Goal: Information Seeking & Learning: Learn about a topic

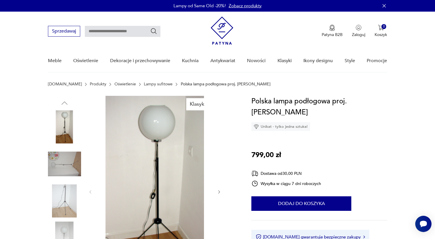
click at [218, 32] on img at bounding box center [221, 31] width 23 height 28
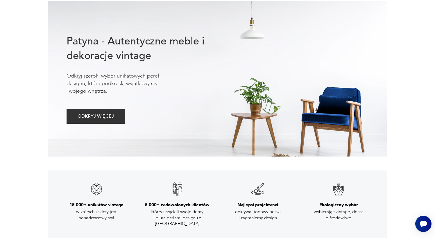
scroll to position [96, 0]
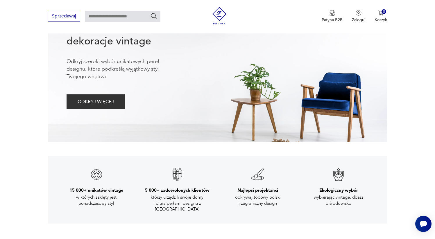
click at [330, 90] on div at bounding box center [310, 64] width 115 height 156
click at [99, 103] on button "ODKRYJ WIĘCEJ" at bounding box center [95, 101] width 58 height 15
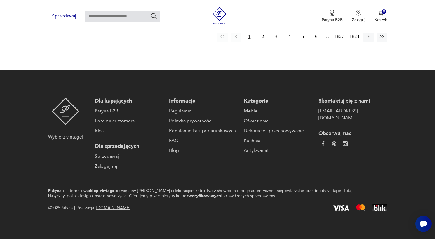
scroll to position [405, 0]
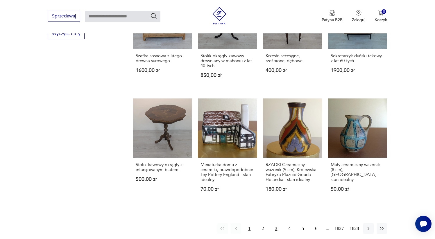
click at [272, 228] on button "3" at bounding box center [276, 228] width 10 height 10
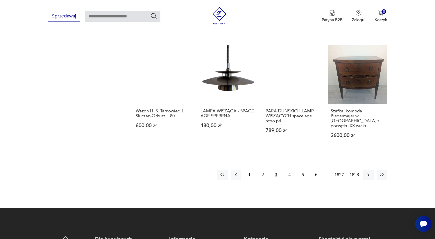
scroll to position [459, 0]
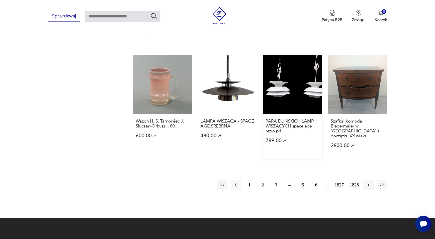
click at [279, 95] on link "PARA DUŃSKICH LAMP WISZĄCYCH space age retro prl 789,00 zł" at bounding box center [292, 107] width 59 height 105
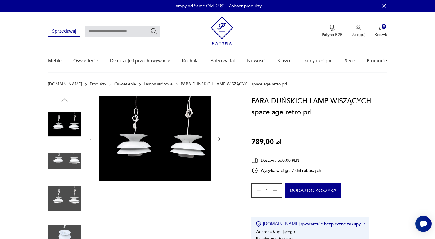
click at [64, 163] on img at bounding box center [64, 161] width 33 height 33
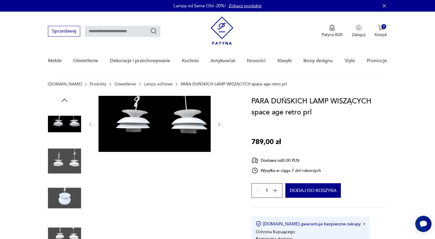
click at [65, 190] on img at bounding box center [64, 197] width 33 height 33
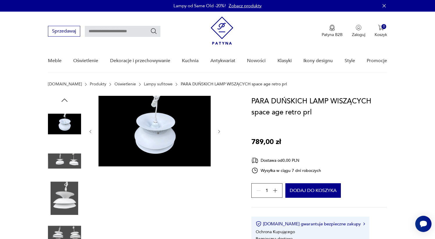
click at [70, 220] on img at bounding box center [64, 235] width 33 height 33
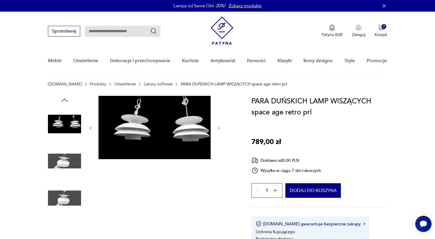
click at [73, 223] on img at bounding box center [64, 235] width 33 height 33
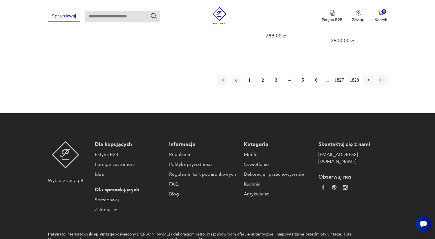
scroll to position [487, 0]
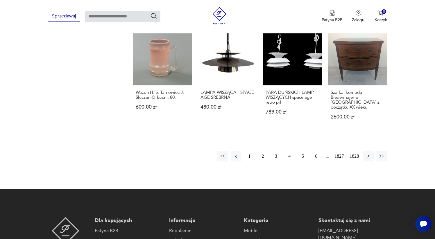
click at [315, 154] on button "6" at bounding box center [316, 156] width 10 height 10
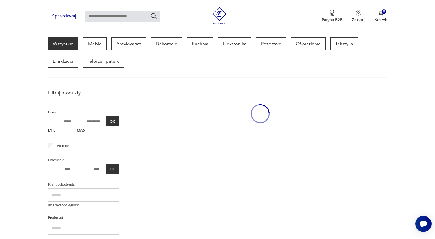
scroll to position [75, 0]
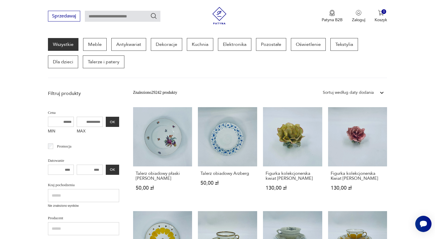
click at [295, 53] on div "Wszystkie Meble Antykwariat Dekoracje Kuchnia Elektronika Pozostałe Oświetlenie…" at bounding box center [217, 53] width 339 height 30
click at [291, 44] on p "Oświetlenie" at bounding box center [308, 44] width 35 height 13
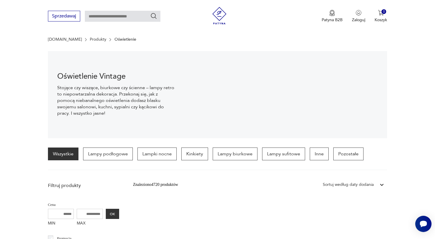
scroll to position [118, 0]
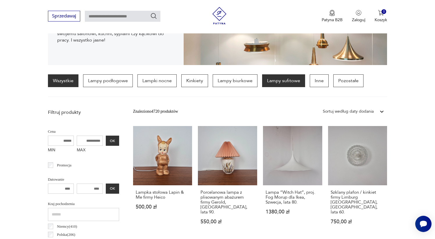
click at [296, 85] on p "Lampy sufitowe" at bounding box center [283, 80] width 43 height 13
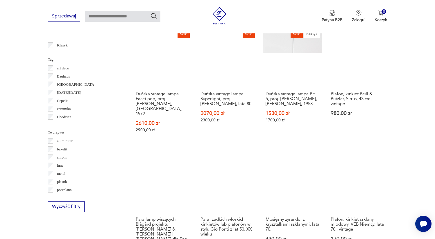
scroll to position [514, 0]
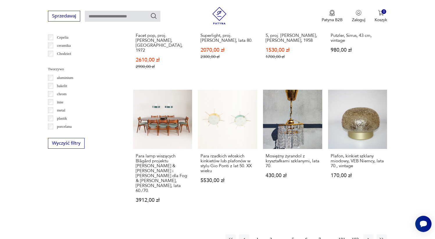
click at [318, 234] on button "7" at bounding box center [319, 239] width 10 height 10
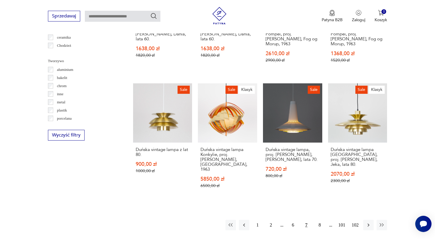
scroll to position [520, 0]
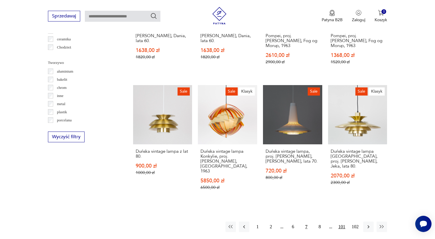
click at [337, 222] on button "101" at bounding box center [341, 227] width 10 height 10
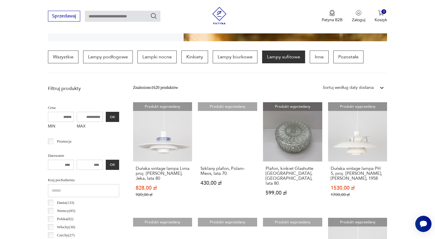
scroll to position [177, 0]
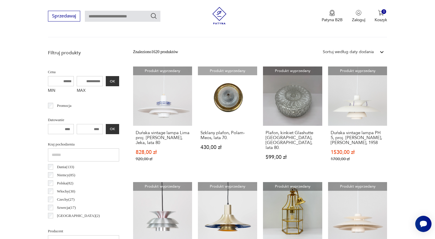
click at [347, 52] on div "Sortuj według daty dodania" at bounding box center [348, 52] width 51 height 6
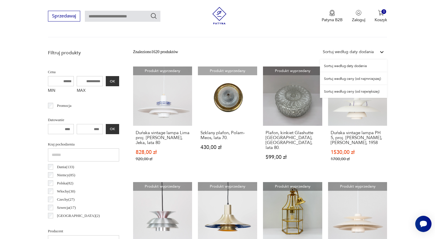
click at [359, 79] on div "Sortuj według ceny (od najmniejszej)" at bounding box center [353, 78] width 67 height 13
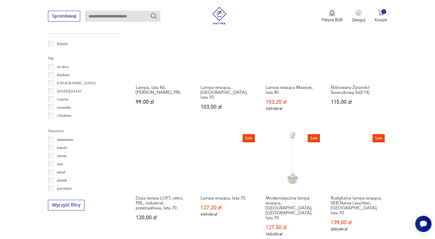
scroll to position [483, 0]
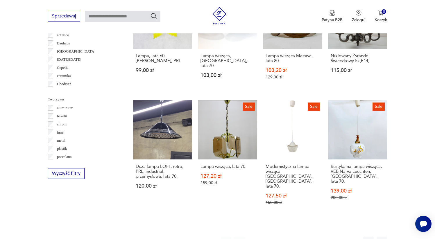
click at [266, 237] on button "2" at bounding box center [266, 242] width 10 height 10
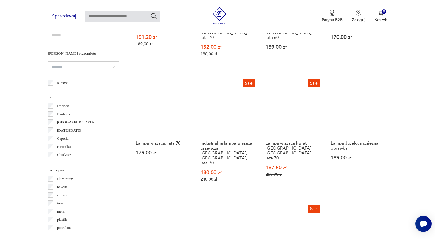
scroll to position [514, 0]
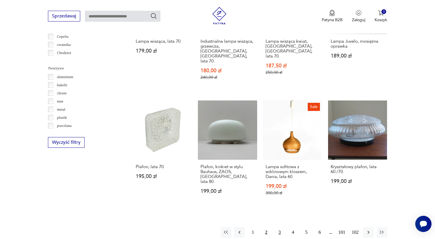
click at [278, 227] on button "3" at bounding box center [279, 232] width 10 height 10
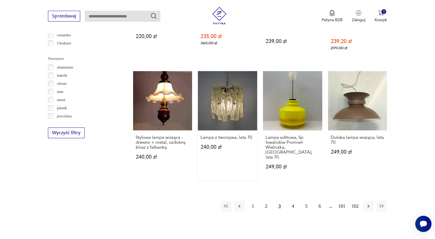
scroll to position [523, 0]
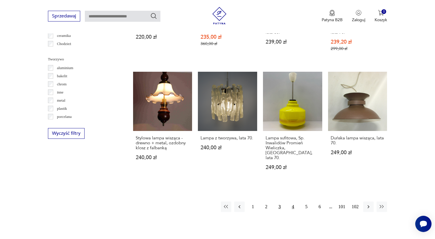
click at [292, 201] on button "4" at bounding box center [292, 206] width 10 height 10
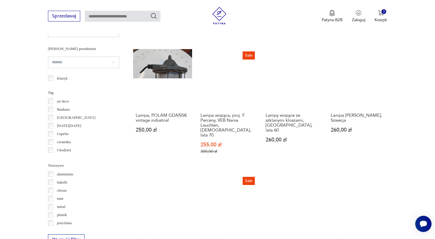
scroll to position [497, 0]
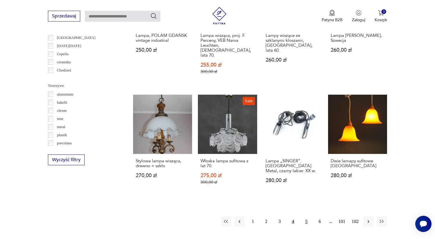
click at [302, 216] on button "5" at bounding box center [306, 221] width 10 height 10
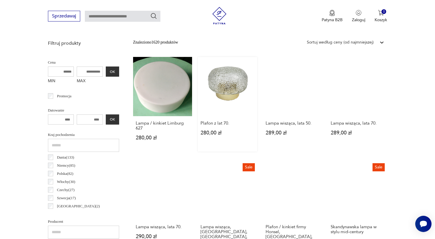
scroll to position [254, 0]
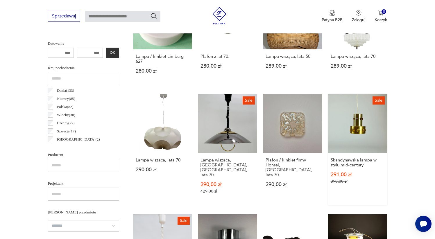
click at [370, 100] on link "Sale Skandynawska lampa w stylu mid-century 291,00 zł 390,00 zł" at bounding box center [357, 149] width 59 height 111
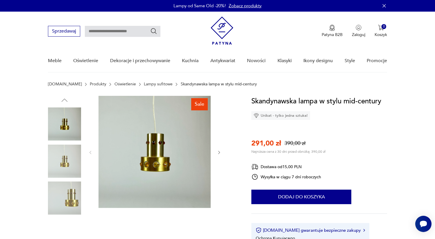
click at [70, 154] on img at bounding box center [64, 161] width 33 height 33
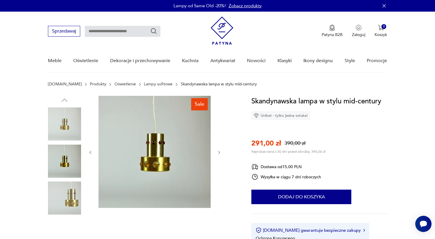
click at [61, 189] on img at bounding box center [64, 197] width 33 height 33
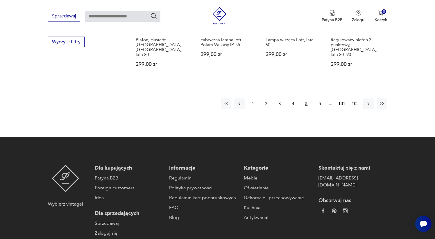
scroll to position [657, 0]
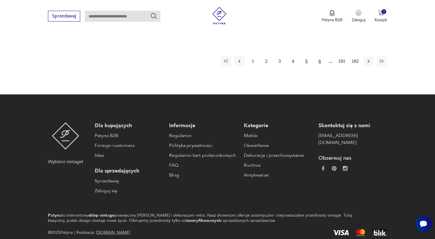
click at [320, 56] on button "6" at bounding box center [319, 61] width 10 height 10
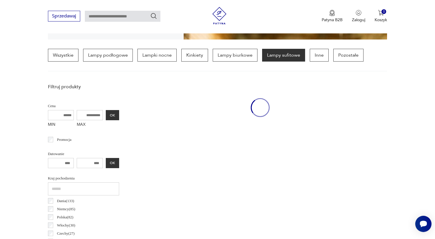
scroll to position [137, 0]
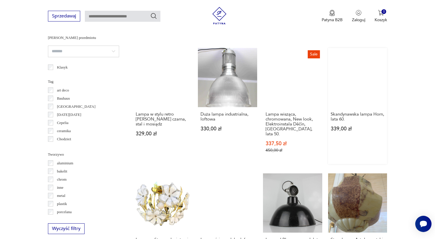
scroll to position [520, 0]
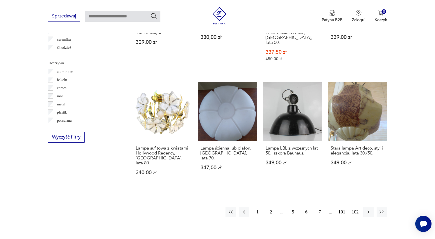
click at [318, 207] on button "7" at bounding box center [319, 212] width 10 height 10
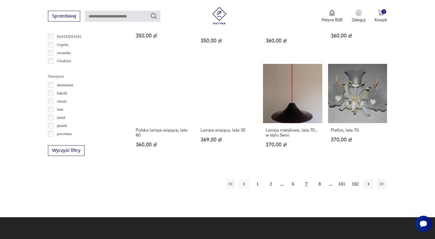
scroll to position [509, 0]
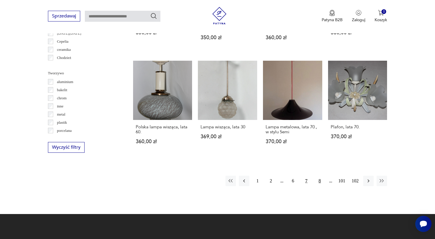
click at [323, 176] on button "8" at bounding box center [319, 181] width 10 height 10
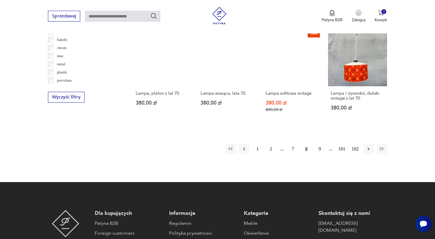
scroll to position [560, 0]
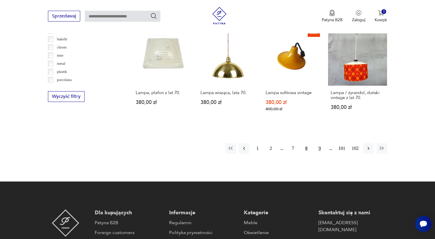
click at [318, 143] on button "9" at bounding box center [319, 148] width 10 height 10
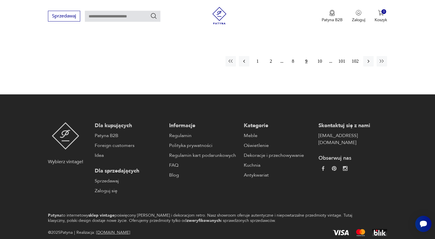
scroll to position [654, 0]
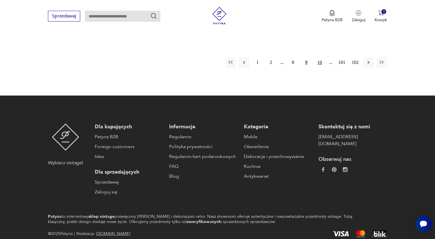
click at [316, 57] on button "10" at bounding box center [319, 62] width 10 height 10
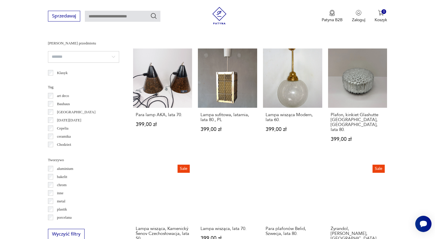
scroll to position [538, 0]
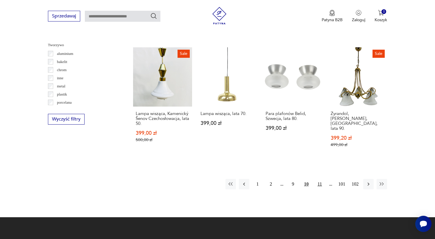
click at [314, 179] on button "11" at bounding box center [319, 184] width 10 height 10
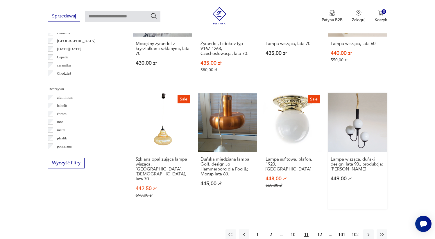
scroll to position [568, 0]
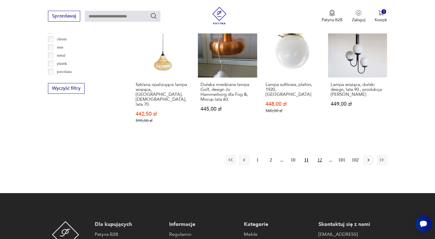
click at [322, 155] on button "12" at bounding box center [319, 160] width 10 height 10
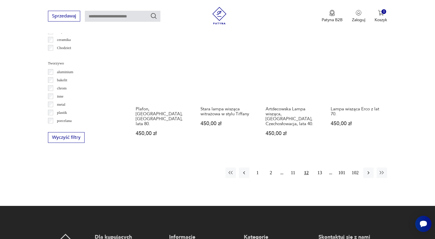
scroll to position [513, 0]
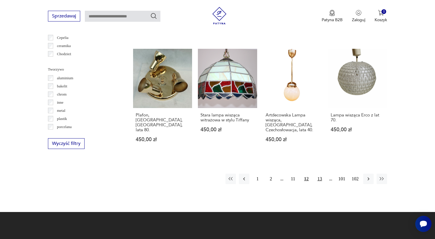
click at [314, 174] on button "13" at bounding box center [319, 179] width 10 height 10
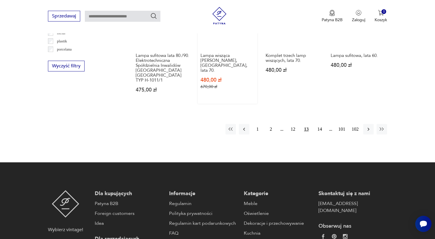
scroll to position [613, 0]
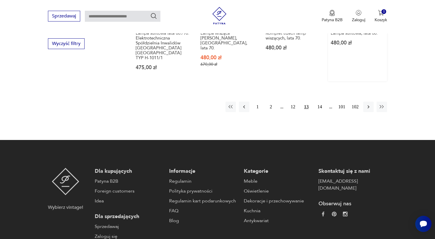
click at [358, 53] on link "Lampa sufitowa, lata 60. 480,00 zł" at bounding box center [357, 24] width 59 height 114
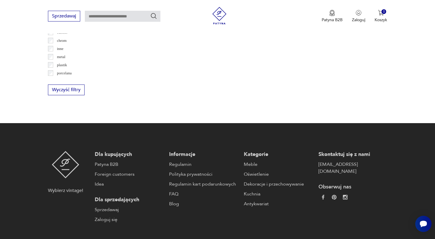
scroll to position [621, 0]
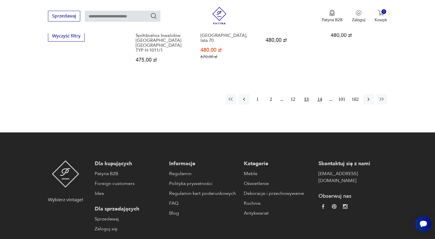
click at [323, 94] on button "14" at bounding box center [319, 99] width 10 height 10
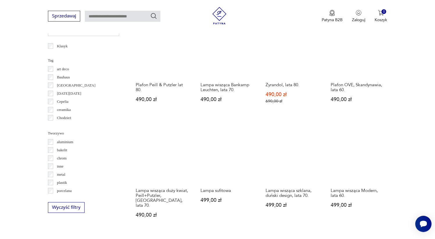
scroll to position [500, 0]
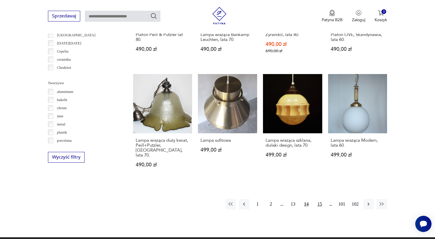
click at [320, 199] on button "15" at bounding box center [319, 204] width 10 height 10
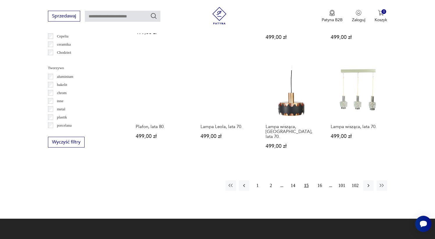
scroll to position [516, 0]
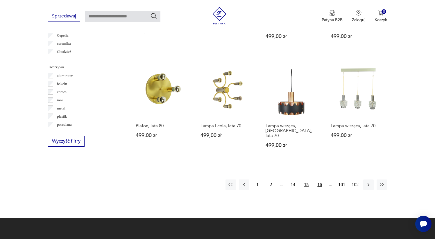
click at [322, 179] on button "16" at bounding box center [319, 184] width 10 height 10
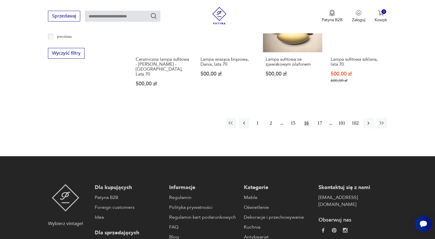
scroll to position [639, 0]
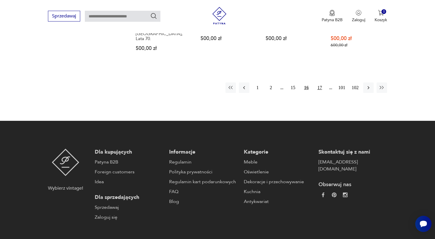
click at [321, 82] on button "17" at bounding box center [319, 87] width 10 height 10
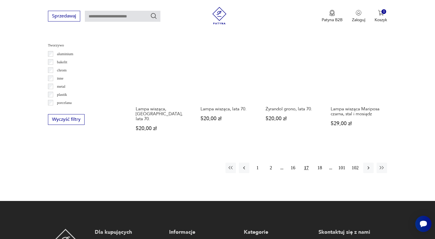
scroll to position [538, 0]
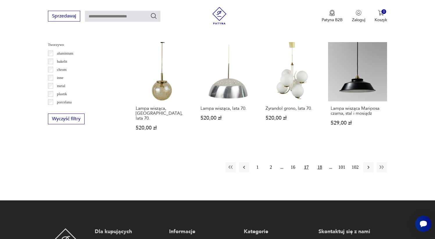
click at [321, 162] on button "18" at bounding box center [319, 167] width 10 height 10
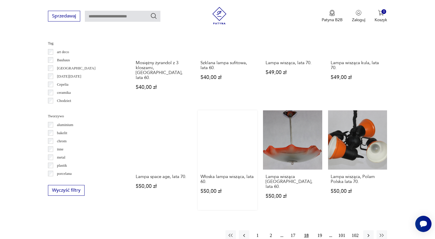
scroll to position [467, 0]
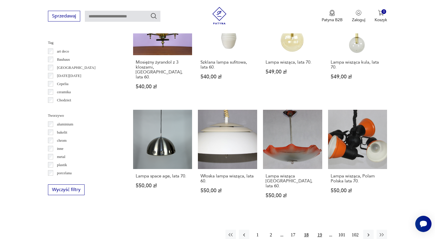
click at [316, 230] on button "19" at bounding box center [319, 235] width 10 height 10
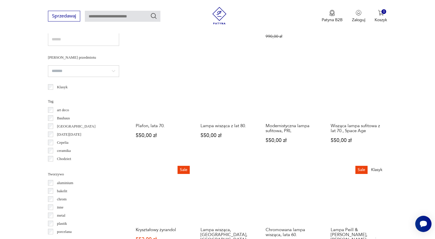
scroll to position [515, 0]
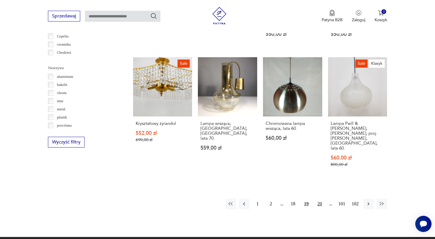
click at [318, 199] on button "20" at bounding box center [319, 204] width 10 height 10
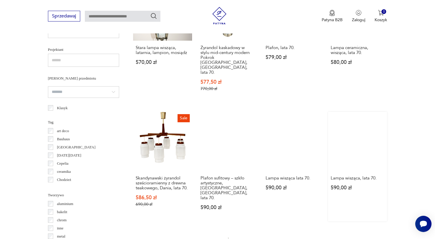
scroll to position [387, 0]
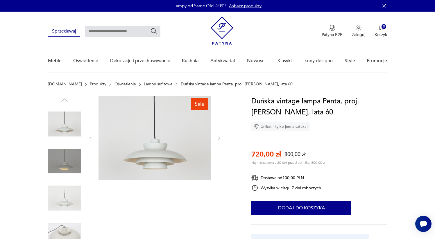
click at [144, 84] on link "Lampy sufitowe" at bounding box center [158, 84] width 29 height 5
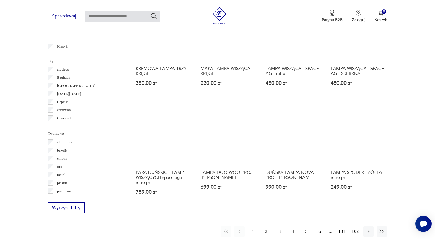
scroll to position [455, 0]
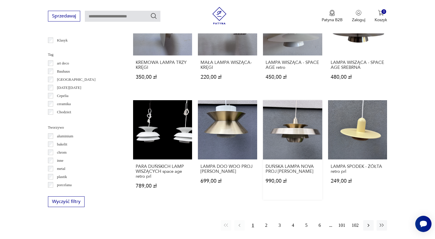
click at [301, 131] on link "DUŃSKA LAMPA NOVA PROJ JO HAMMERBORG 990,00 zł" at bounding box center [292, 150] width 59 height 100
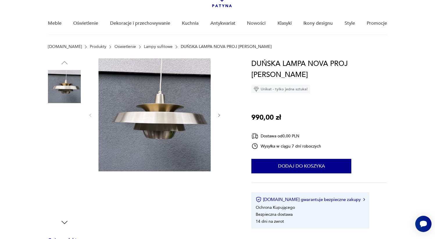
scroll to position [43, 0]
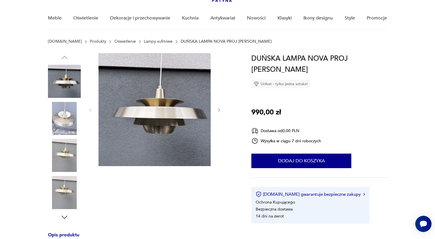
click at [73, 116] on img at bounding box center [64, 118] width 33 height 33
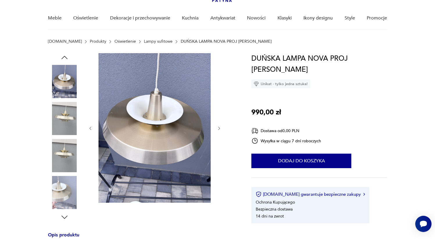
click at [65, 147] on img at bounding box center [64, 155] width 33 height 33
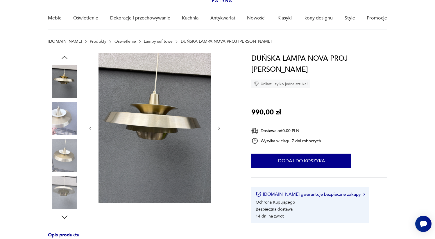
click at [60, 179] on img at bounding box center [64, 192] width 33 height 33
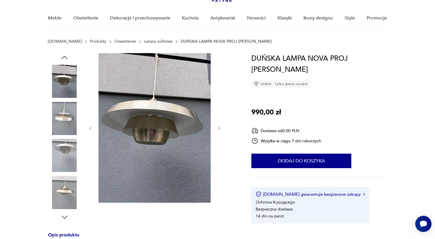
click at [62, 181] on img at bounding box center [64, 192] width 33 height 33
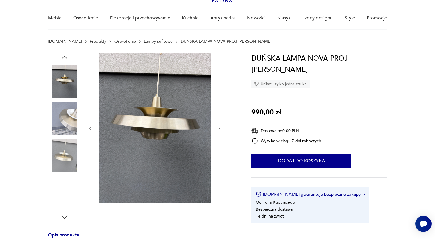
click at [62, 181] on img at bounding box center [64, 192] width 33 height 33
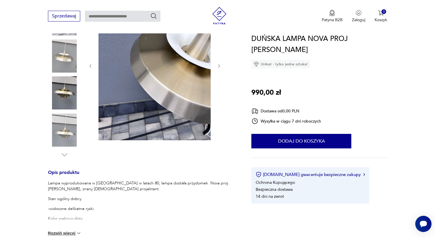
scroll to position [67, 0]
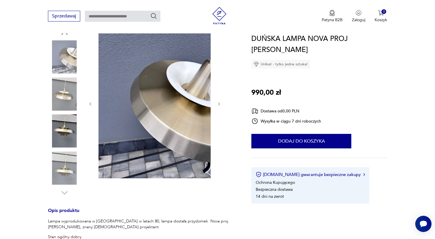
click at [73, 129] on img at bounding box center [64, 130] width 33 height 33
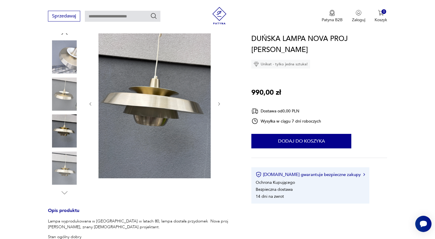
click at [74, 89] on img at bounding box center [64, 94] width 33 height 33
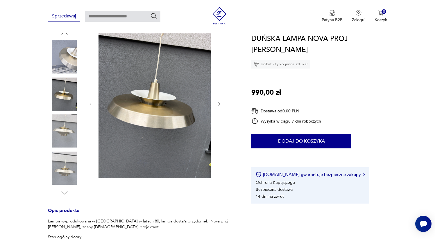
click at [62, 52] on img at bounding box center [64, 56] width 33 height 33
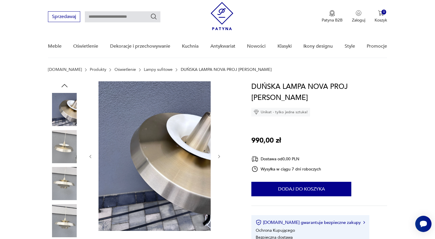
scroll to position [0, 0]
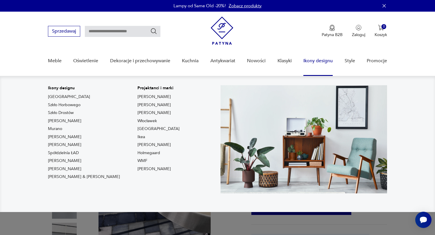
click at [331, 62] on link "Ikony designu" at bounding box center [317, 61] width 29 height 22
click at [315, 67] on link "Ikony designu" at bounding box center [317, 61] width 29 height 22
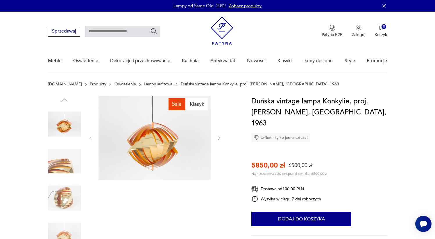
click at [71, 172] on img at bounding box center [64, 161] width 33 height 33
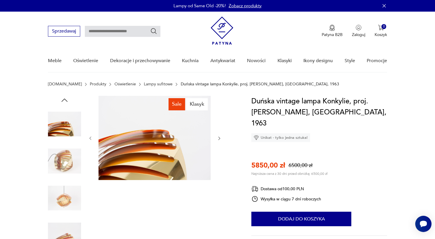
click at [73, 182] on img at bounding box center [64, 197] width 33 height 33
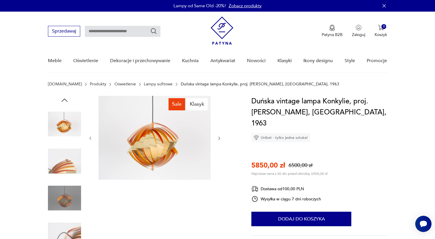
click at [74, 189] on img at bounding box center [64, 197] width 33 height 33
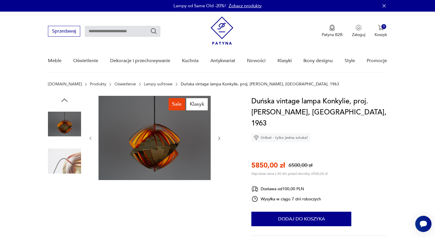
click at [162, 146] on img at bounding box center [154, 138] width 112 height 84
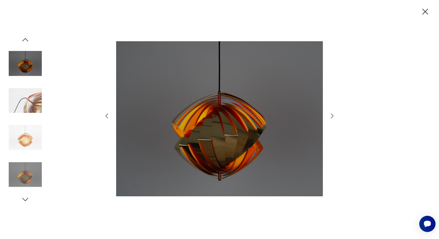
click at [329, 109] on div at bounding box center [219, 119] width 232 height 192
click at [330, 115] on icon "button" at bounding box center [332, 115] width 7 height 7
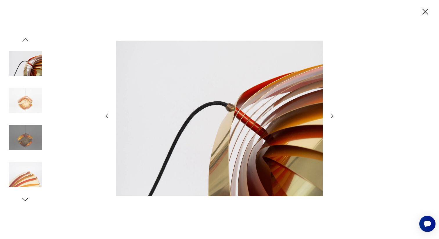
click at [330, 115] on icon "button" at bounding box center [332, 115] width 7 height 7
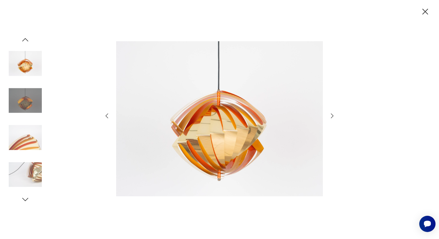
click at [330, 115] on icon "button" at bounding box center [332, 115] width 7 height 7
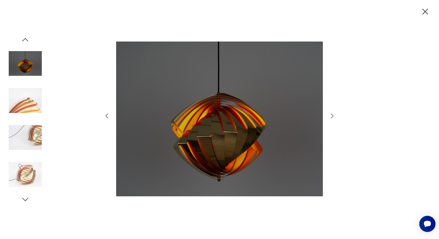
click at [423, 16] on icon "button" at bounding box center [425, 12] width 10 height 10
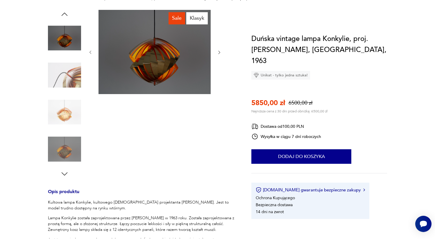
scroll to position [368, 0]
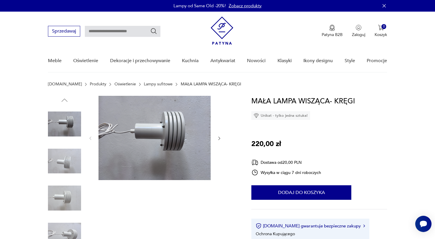
click at [54, 167] on img at bounding box center [64, 161] width 33 height 33
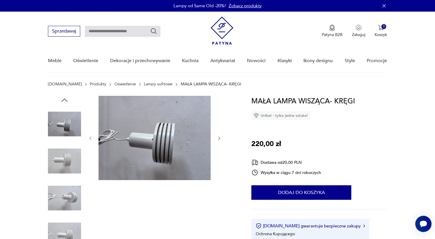
click at [51, 183] on img at bounding box center [64, 197] width 33 height 33
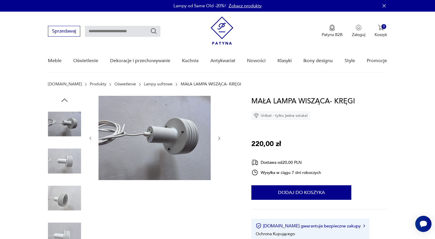
click at [55, 184] on img at bounding box center [64, 197] width 33 height 33
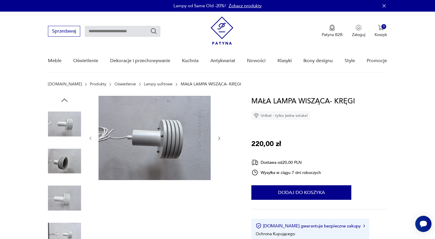
click at [56, 190] on img at bounding box center [64, 197] width 33 height 33
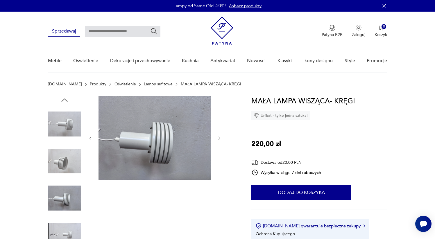
scroll to position [122, 0]
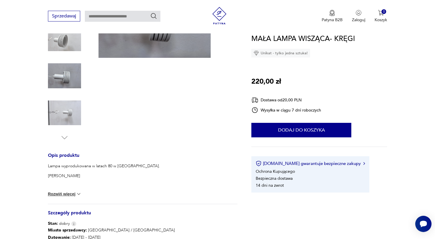
click at [62, 112] on img at bounding box center [64, 112] width 33 height 33
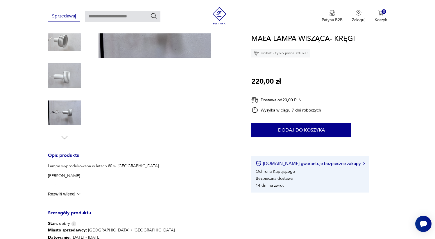
scroll to position [8, 0]
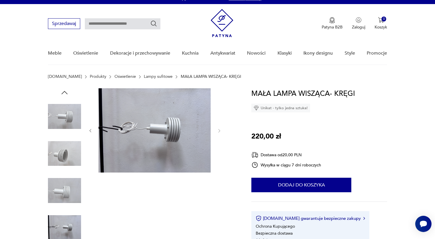
click at [168, 129] on img at bounding box center [154, 130] width 112 height 84
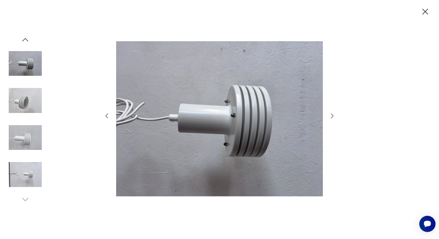
click at [330, 116] on icon "button" at bounding box center [332, 115] width 7 height 7
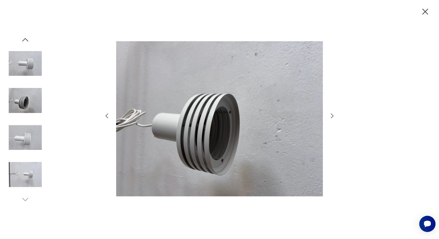
click at [330, 116] on icon "button" at bounding box center [332, 115] width 7 height 7
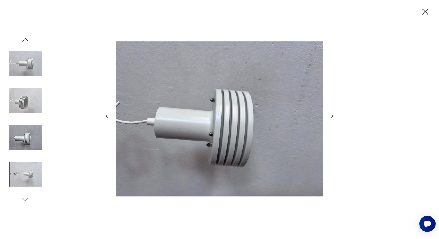
click at [330, 116] on icon "button" at bounding box center [332, 115] width 7 height 7
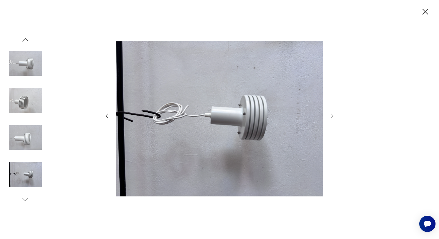
click at [430, 12] on icon "button" at bounding box center [425, 12] width 10 height 10
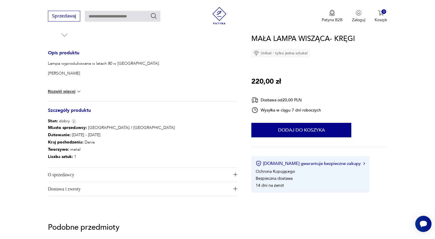
scroll to position [434, 0]
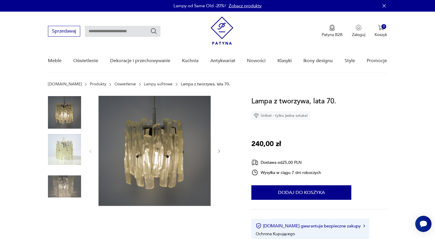
click at [57, 156] on img at bounding box center [64, 149] width 33 height 33
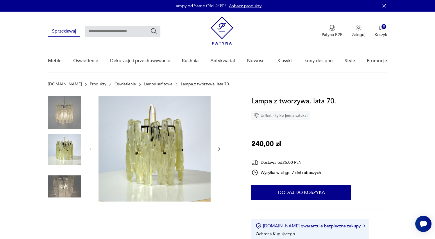
click at [53, 190] on img at bounding box center [64, 186] width 33 height 33
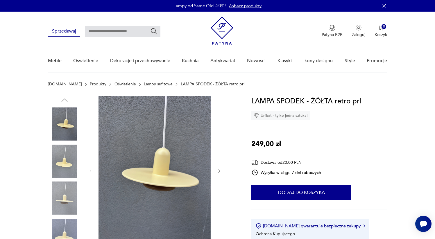
click at [52, 162] on img at bounding box center [64, 161] width 33 height 33
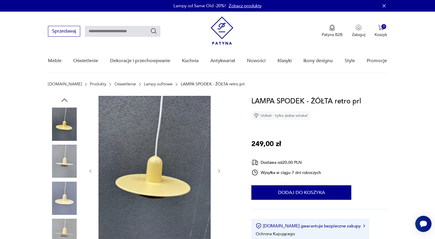
click at [55, 193] on img at bounding box center [64, 197] width 33 height 33
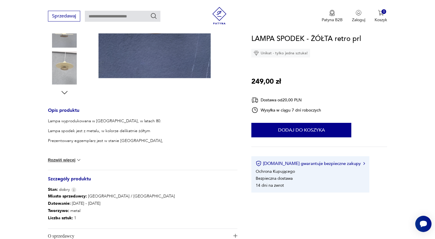
scroll to position [74, 0]
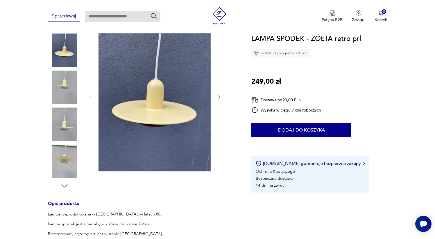
click at [64, 171] on img at bounding box center [64, 161] width 33 height 33
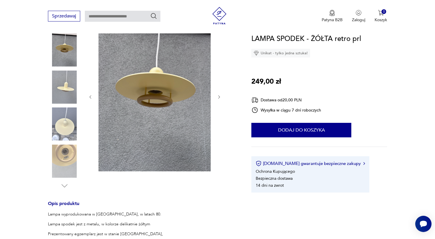
click at [60, 116] on img at bounding box center [64, 123] width 33 height 33
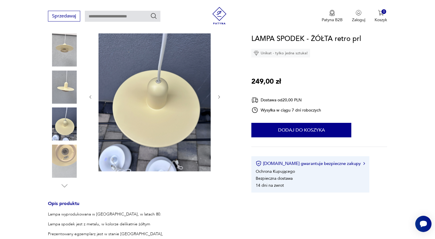
click at [66, 98] on img at bounding box center [64, 87] width 33 height 33
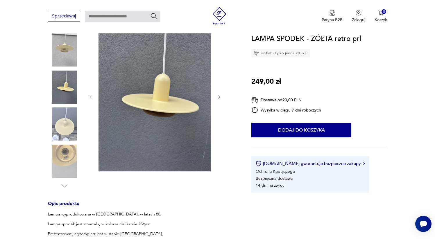
click at [70, 128] on img at bounding box center [64, 123] width 33 height 33
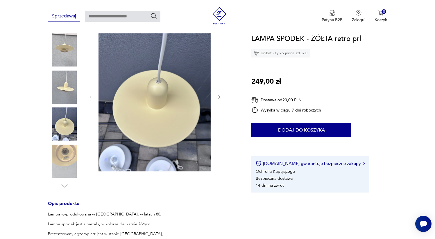
click at [70, 163] on img at bounding box center [64, 161] width 33 height 33
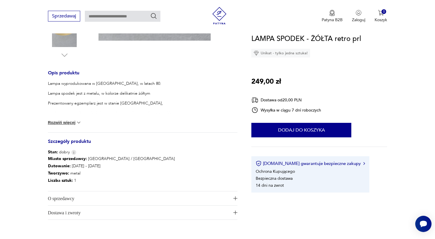
scroll to position [205, 0]
click at [64, 123] on button "Rozwiń więcej" at bounding box center [65, 123] width 34 height 6
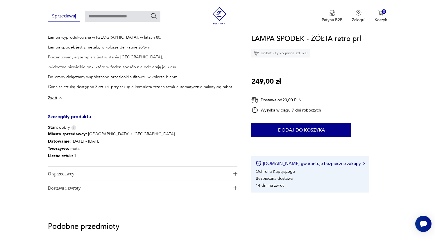
scroll to position [340, 0]
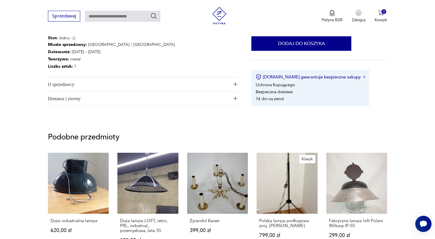
click at [98, 86] on span "O sprzedawcy" at bounding box center [138, 84] width 181 height 14
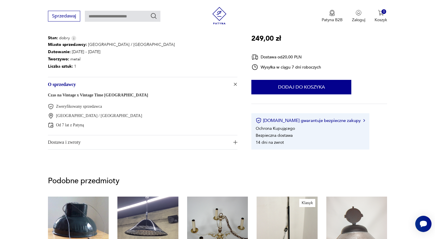
click at [108, 141] on span "Dostawa i zwroty" at bounding box center [138, 142] width 181 height 14
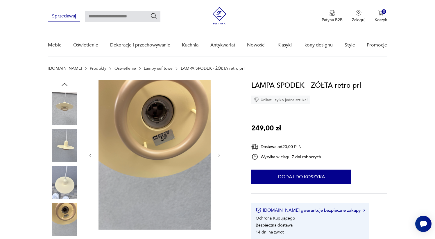
scroll to position [0, 0]
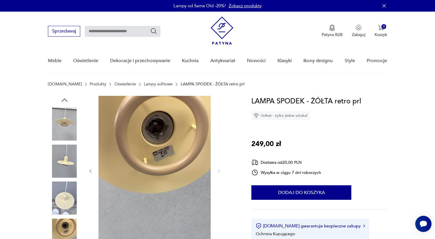
click at [65, 134] on img at bounding box center [64, 123] width 33 height 33
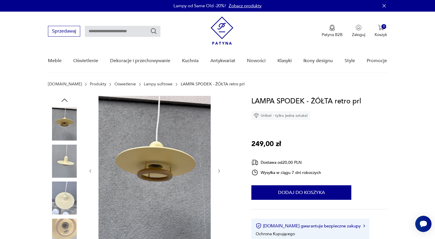
click at [62, 163] on img at bounding box center [64, 161] width 33 height 33
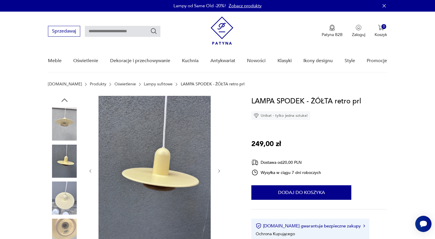
click at [62, 136] on img at bounding box center [64, 123] width 33 height 33
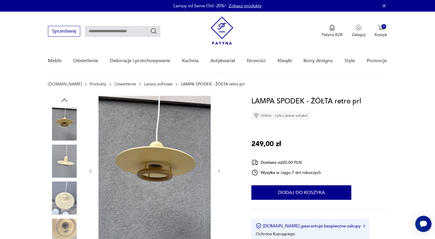
click at [58, 191] on img at bounding box center [64, 197] width 33 height 33
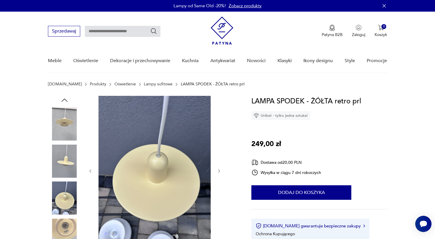
click at [60, 227] on img at bounding box center [64, 235] width 33 height 33
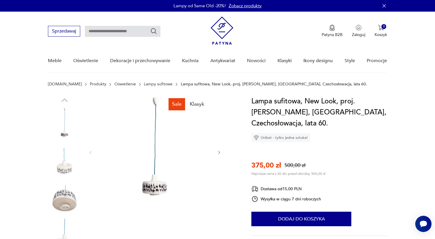
click at [65, 160] on img at bounding box center [64, 161] width 33 height 33
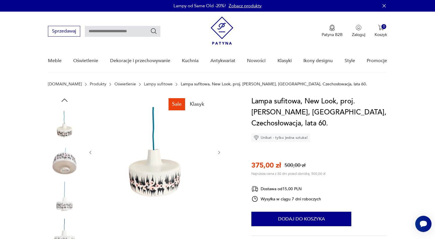
click at [63, 179] on div at bounding box center [64, 143] width 33 height 145
click at [64, 204] on img at bounding box center [64, 197] width 33 height 33
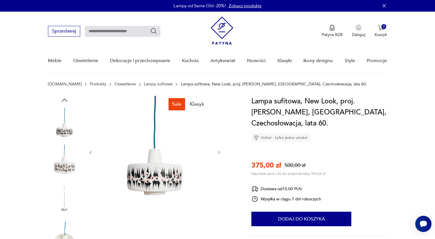
click at [63, 217] on div at bounding box center [64, 179] width 33 height 145
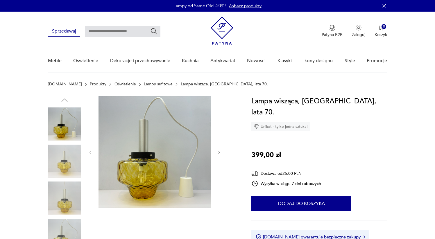
click at [59, 163] on img at bounding box center [64, 161] width 33 height 33
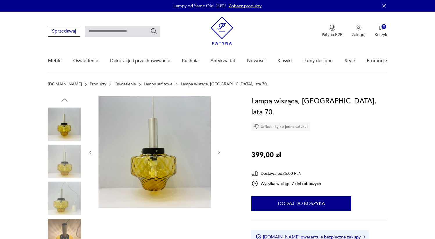
click at [65, 183] on img at bounding box center [64, 197] width 33 height 33
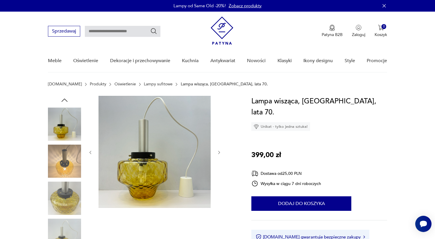
click at [61, 205] on img at bounding box center [64, 197] width 33 height 33
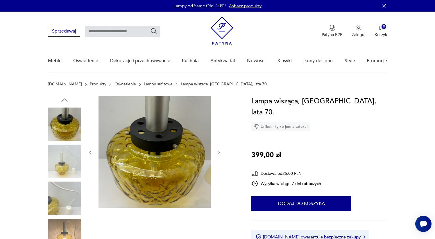
click at [57, 181] on div at bounding box center [64, 179] width 33 height 145
click at [56, 207] on img at bounding box center [64, 197] width 33 height 33
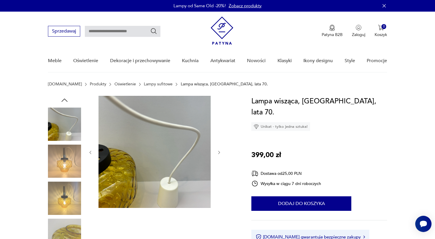
click at [60, 190] on img at bounding box center [64, 197] width 33 height 33
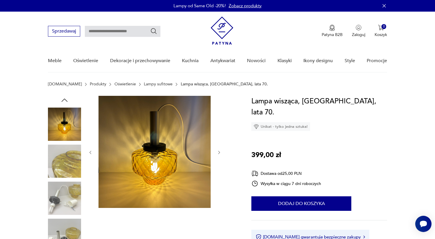
click at [61, 162] on img at bounding box center [64, 161] width 33 height 33
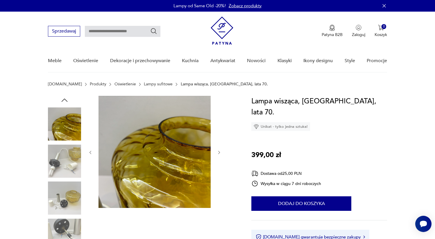
click at [60, 190] on img at bounding box center [64, 197] width 33 height 33
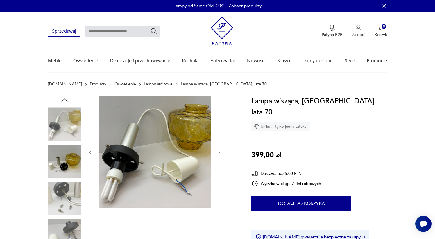
click at [67, 195] on img at bounding box center [64, 197] width 33 height 33
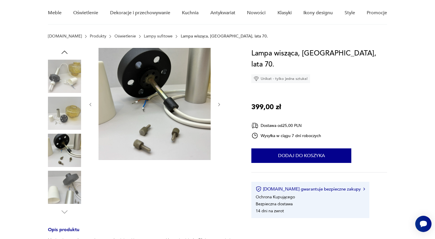
scroll to position [49, 0]
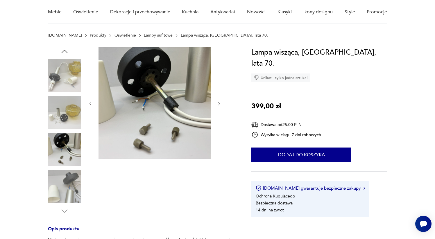
click at [65, 179] on img at bounding box center [64, 186] width 33 height 33
